Goal: Task Accomplishment & Management: Use online tool/utility

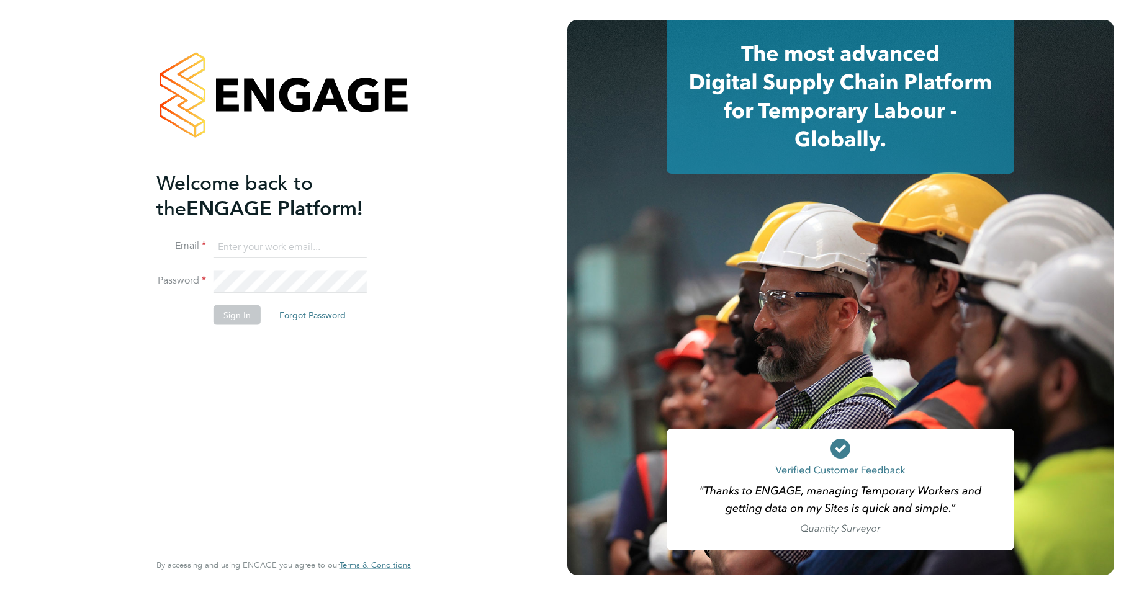
type input "[PERSON_NAME][EMAIL_ADDRESS][DOMAIN_NAME]"
click at [233, 324] on button "Sign In" at bounding box center [236, 315] width 47 height 20
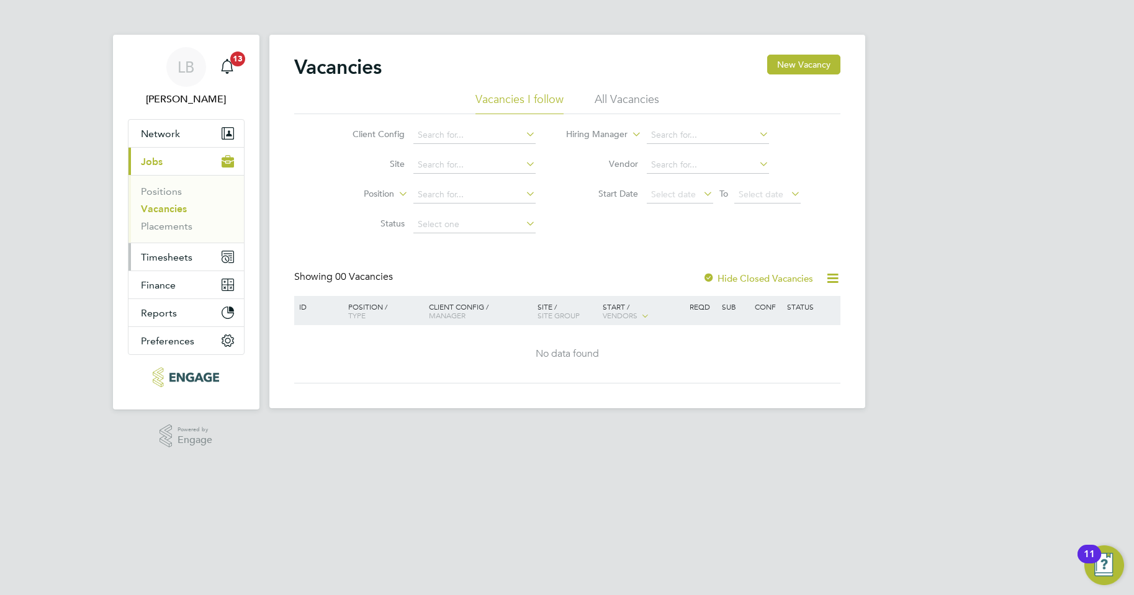
click at [158, 254] on span "Timesheets" at bounding box center [167, 257] width 52 height 12
click at [197, 261] on button "Timesheets" at bounding box center [185, 256] width 115 height 27
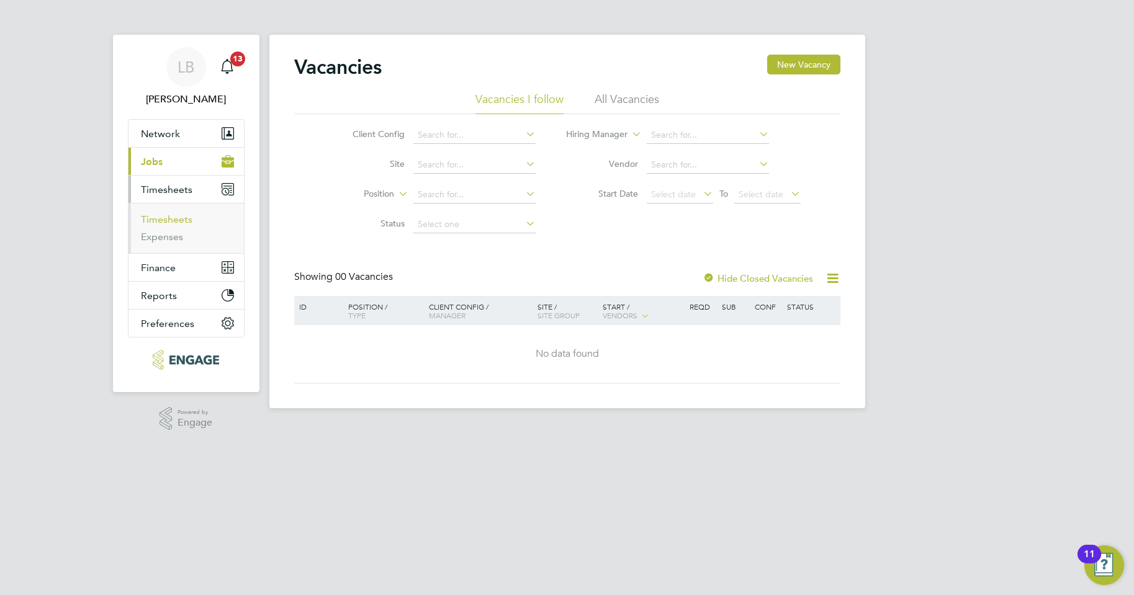
click at [171, 223] on link "Timesheets" at bounding box center [167, 219] width 52 height 12
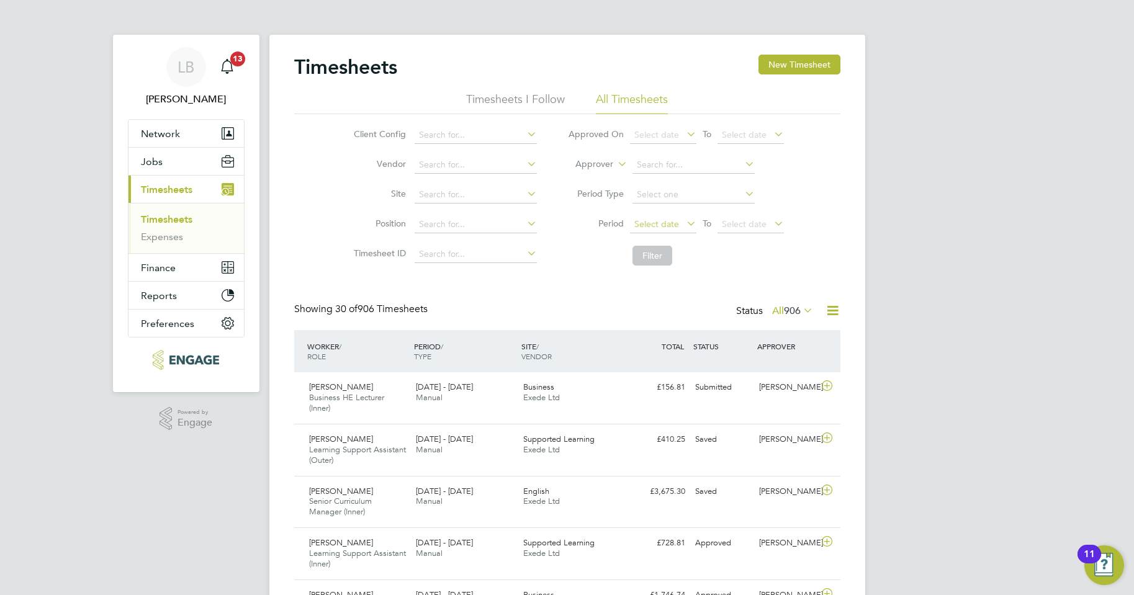
click at [657, 223] on span "Select date" at bounding box center [656, 223] width 45 height 11
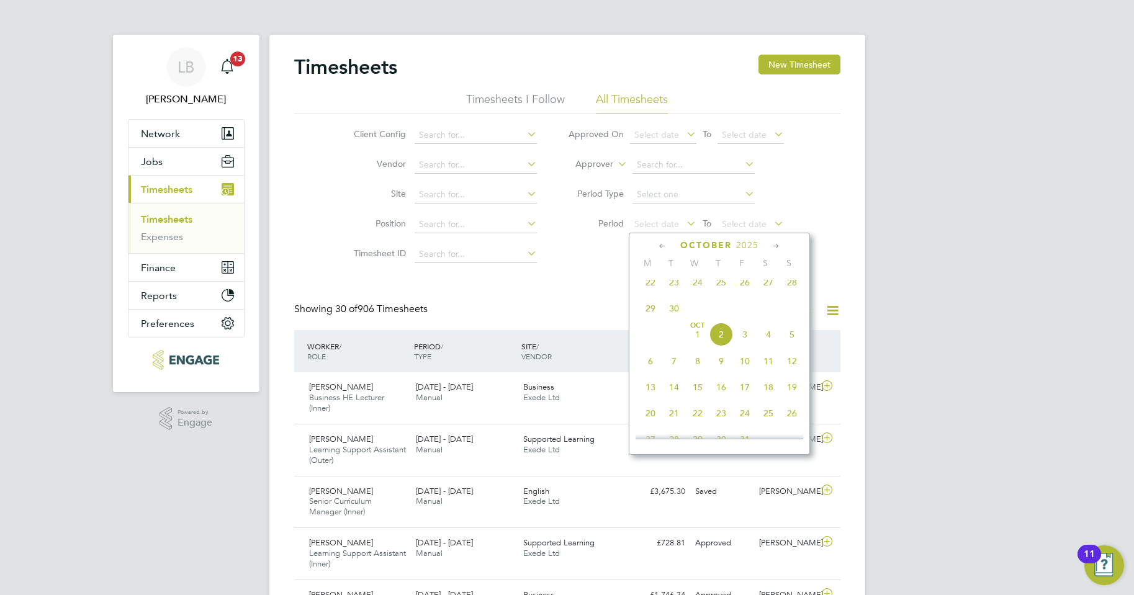
click at [649, 289] on span "22" at bounding box center [651, 283] width 24 height 24
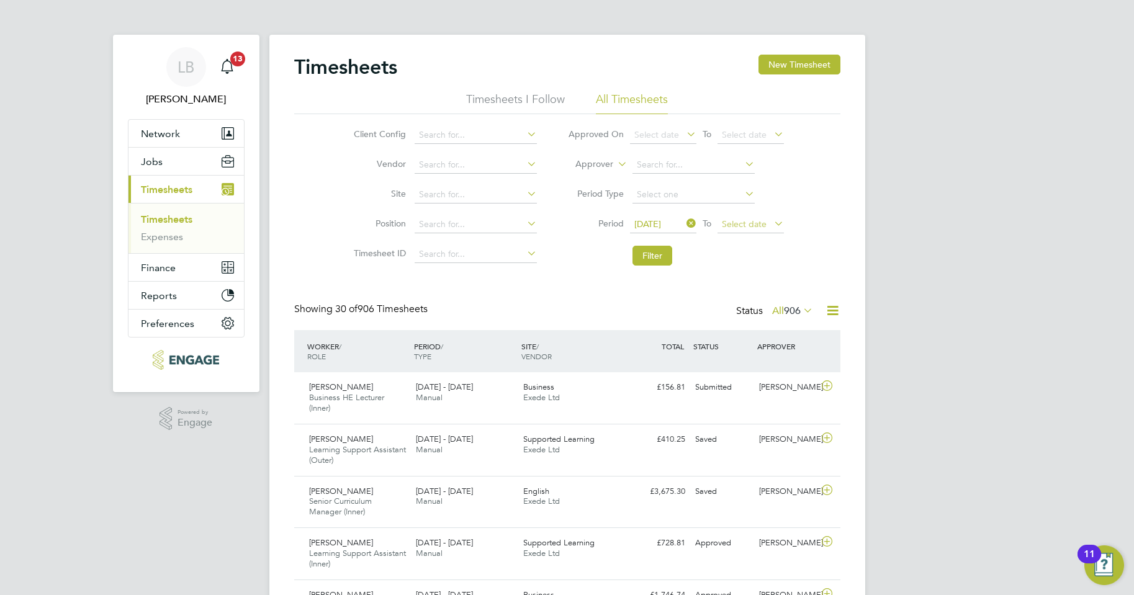
click at [729, 225] on span "Select date" at bounding box center [744, 223] width 45 height 11
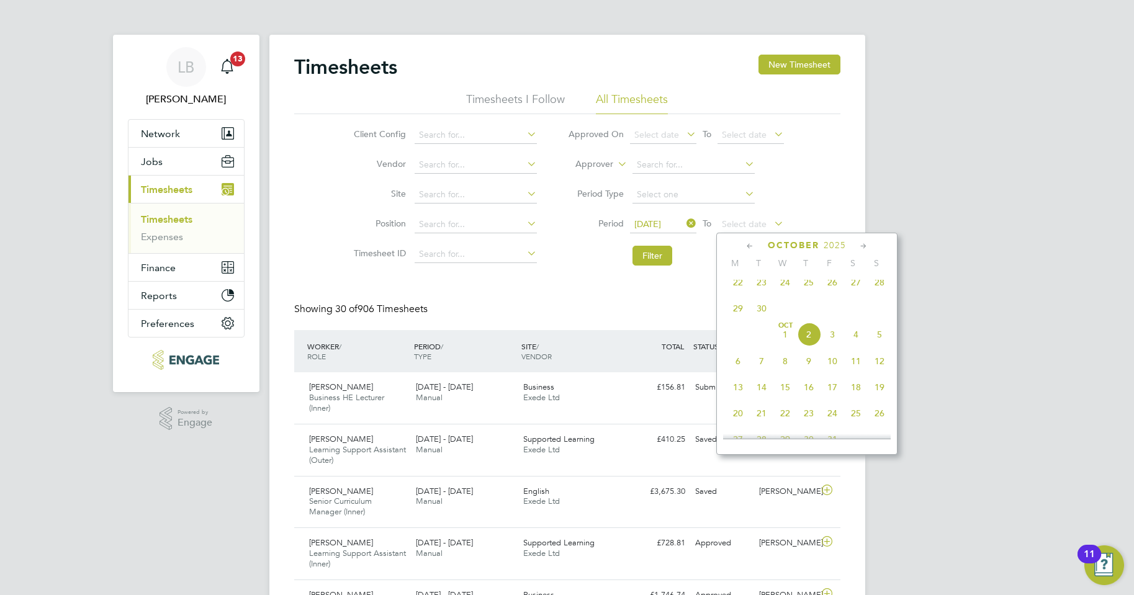
click at [876, 289] on span "28" at bounding box center [880, 283] width 24 height 24
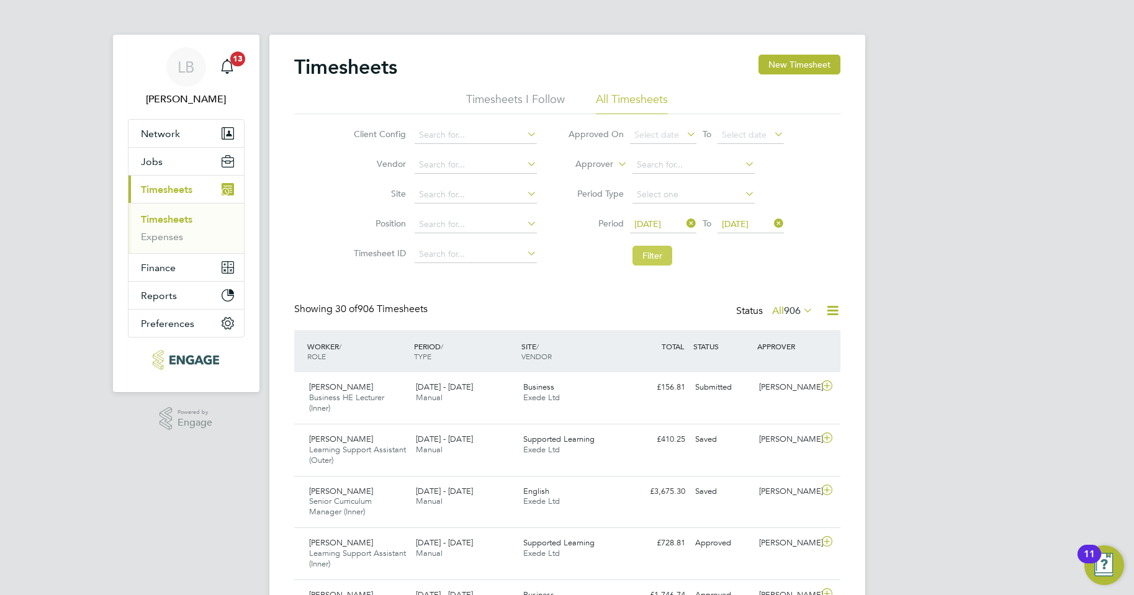
click at [656, 258] on button "Filter" at bounding box center [652, 256] width 40 height 20
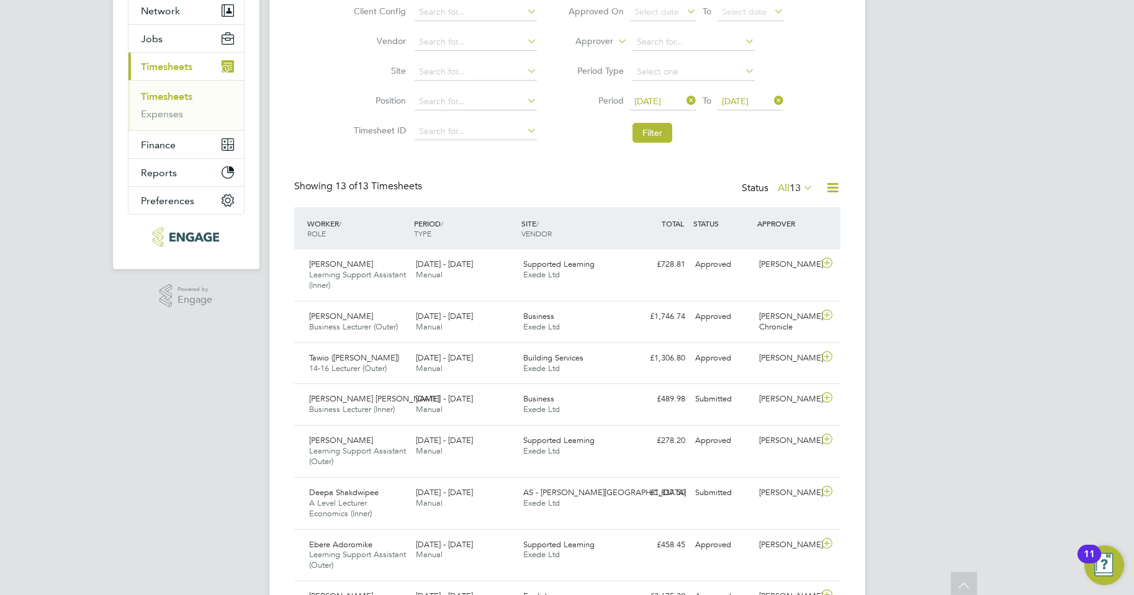
scroll to position [124, 0]
click at [644, 137] on button "Filter" at bounding box center [652, 132] width 40 height 20
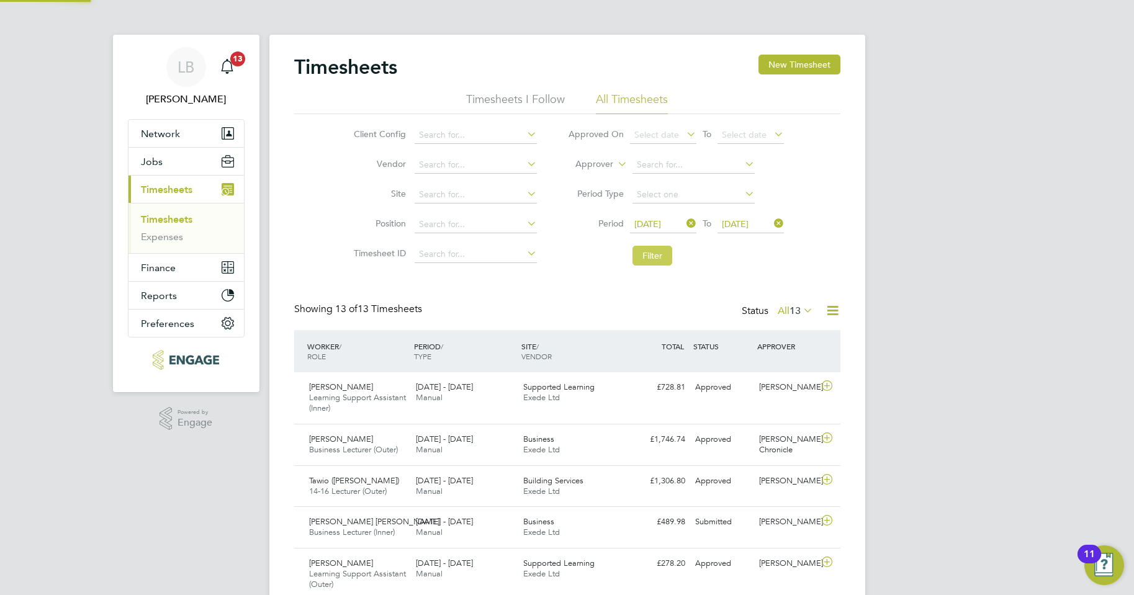
scroll to position [6, 6]
